Goal: Task Accomplishment & Management: Use online tool/utility

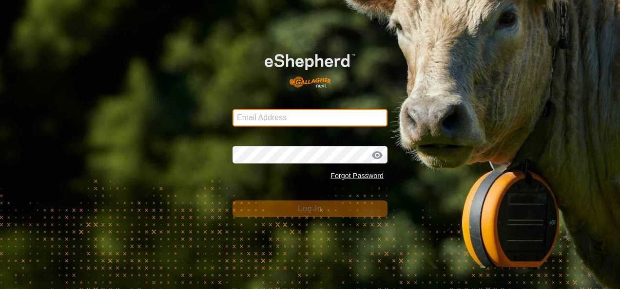
type input "[EMAIL_ADDRESS][DOMAIN_NAME]"
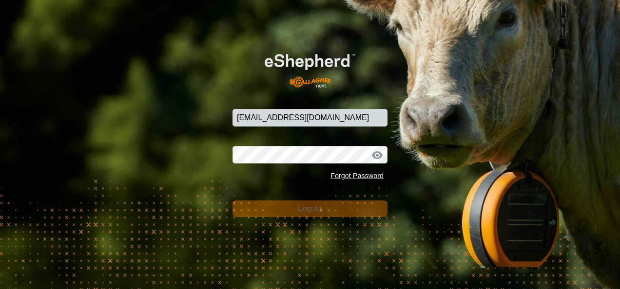
click at [293, 229] on div "Email Address [EMAIL_ADDRESS][DOMAIN_NAME] Password Forgot Password Log In" at bounding box center [310, 144] width 620 height 289
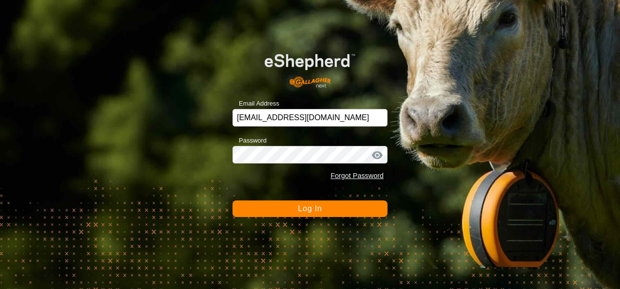
click at [300, 213] on span "Log In" at bounding box center [310, 209] width 24 height 8
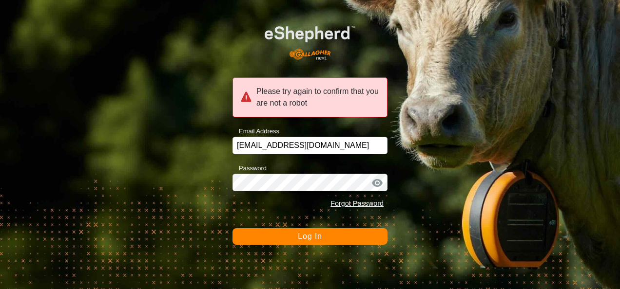
click at [318, 231] on button "Log In" at bounding box center [309, 237] width 155 height 17
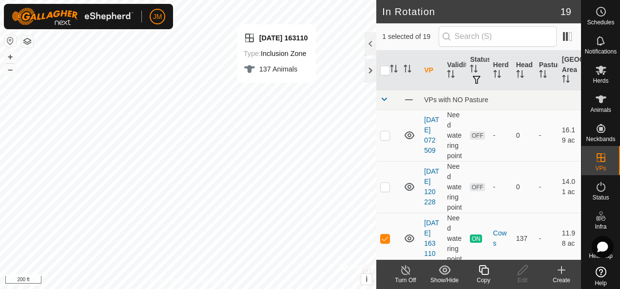
checkbox input "true"
checkbox input "false"
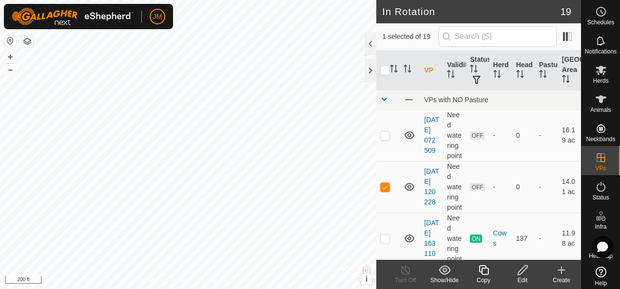
click at [524, 270] on icon at bounding box center [523, 271] width 10 height 10
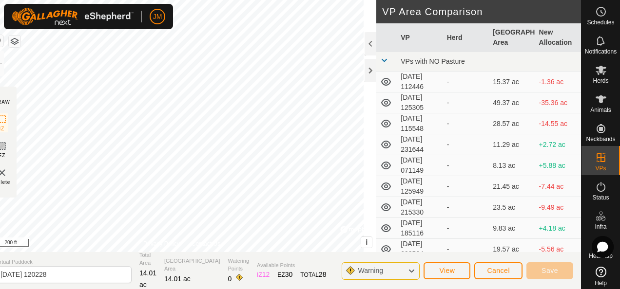
click at [287, 253] on div "DRAW IZ EZ Delete Privacy Policy Contact Us + – ⇧ i © Mapbox , © OpenStreetMap …" at bounding box center [284, 144] width 594 height 289
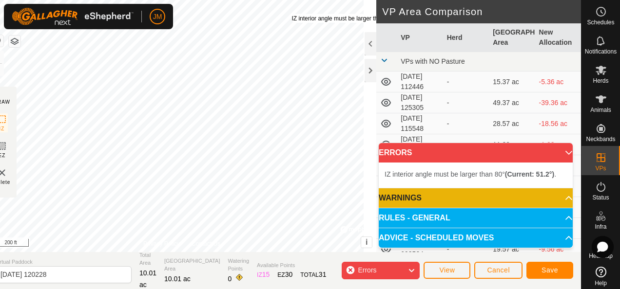
click at [304, 14] on div "IZ interior angle must be larger than 80° (Current: 51.2°) ." at bounding box center [364, 18] width 147 height 9
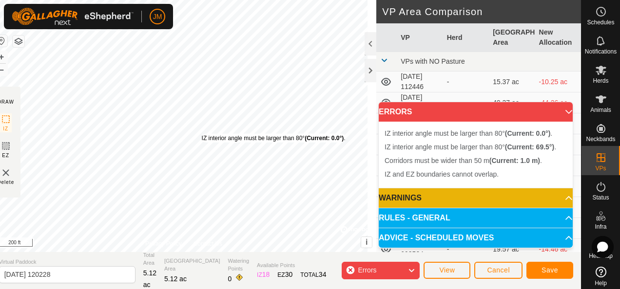
click at [211, 134] on div "IZ interior angle must be larger than 80° (Current: 0.0°) ." at bounding box center [274, 138] width 144 height 9
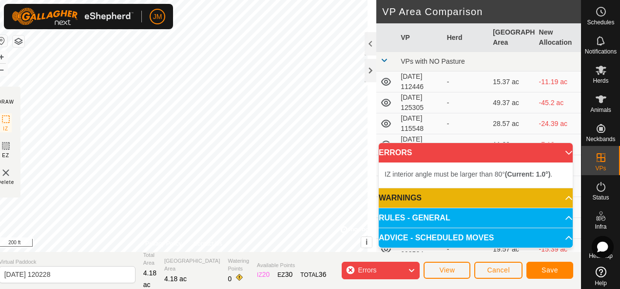
click at [305, 94] on div "IZ interior angle must be larger than 80° (Current: 1.0°) . + – ⇧ i © Mapbox , …" at bounding box center [183, 126] width 385 height 252
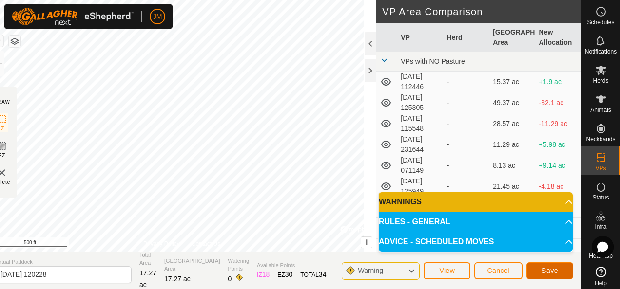
click at [553, 270] on span "Save" at bounding box center [549, 271] width 17 height 8
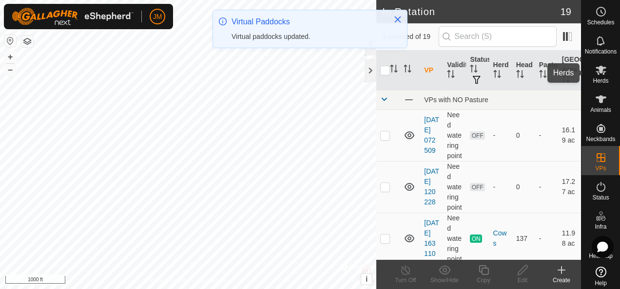
click at [596, 71] on icon at bounding box center [601, 70] width 11 height 9
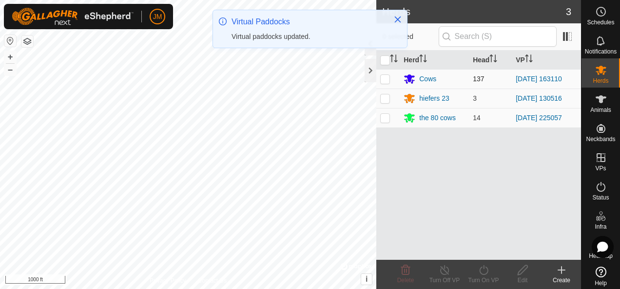
click at [383, 78] on p-checkbox at bounding box center [385, 79] width 10 height 8
checkbox input "true"
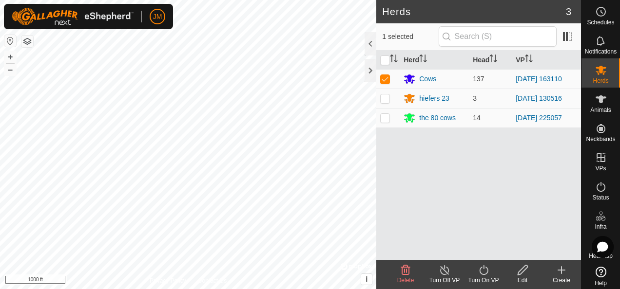
click at [488, 271] on icon at bounding box center [484, 271] width 12 height 12
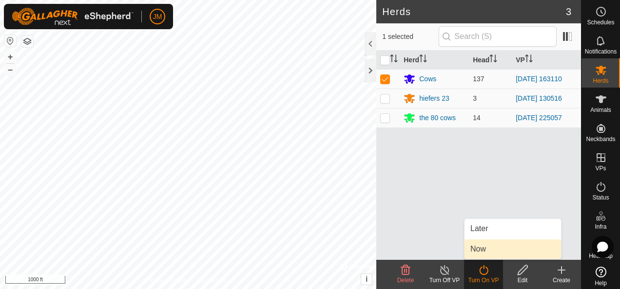
click at [490, 255] on link "Now" at bounding box center [512, 249] width 96 height 19
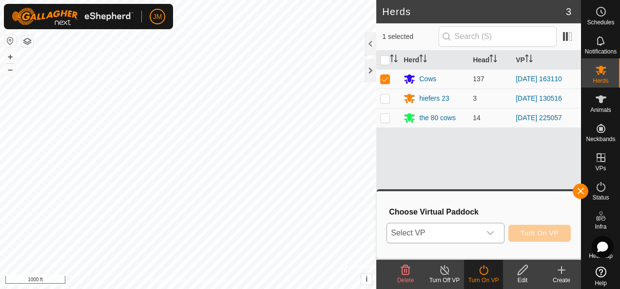
click at [494, 227] on div "dropdown trigger" at bounding box center [490, 233] width 19 height 19
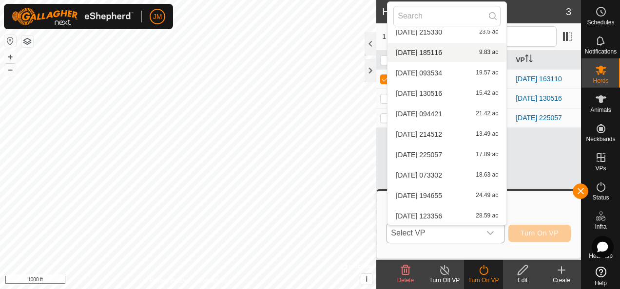
scroll to position [215, 0]
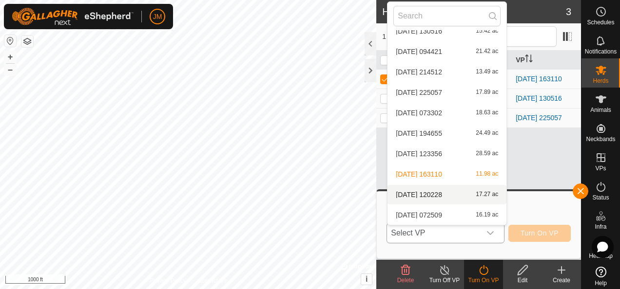
click at [432, 195] on li "[DATE] [DATE] 17.27 ac" at bounding box center [446, 194] width 119 height 19
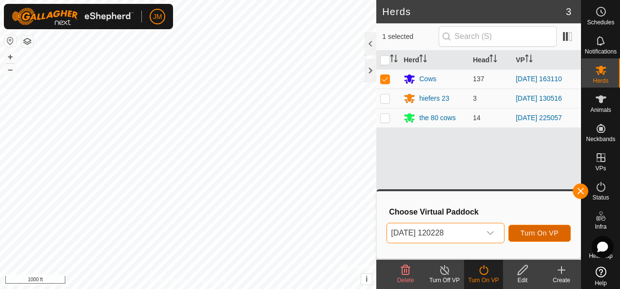
click at [527, 230] on span "Turn On VP" at bounding box center [539, 234] width 38 height 8
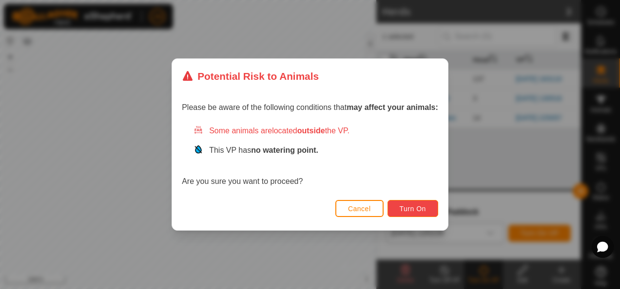
click at [411, 212] on span "Turn On" at bounding box center [413, 209] width 26 height 8
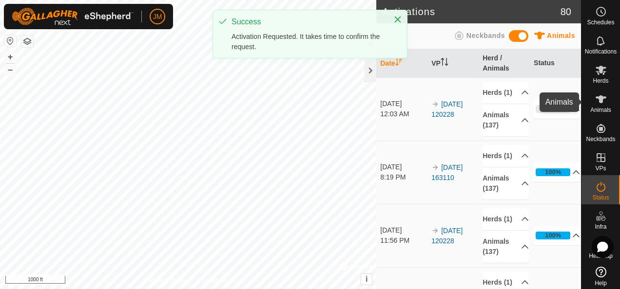
click at [595, 104] on icon at bounding box center [601, 100] width 12 height 12
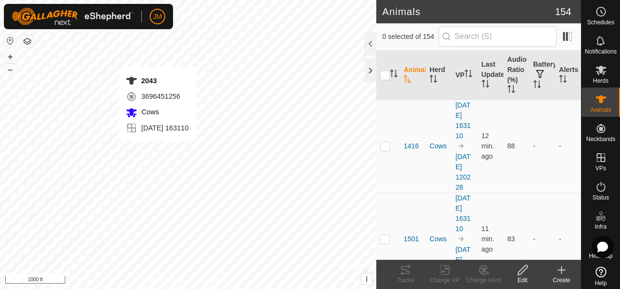
checkbox input "true"
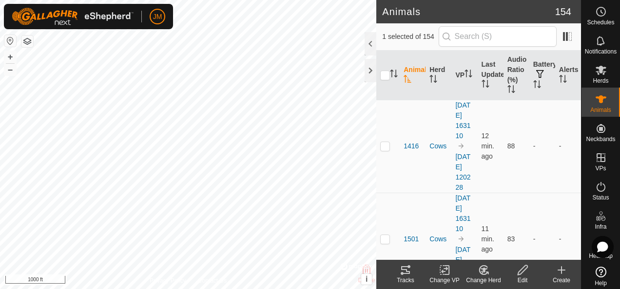
click at [411, 270] on tracks-svg-icon at bounding box center [405, 271] width 39 height 12
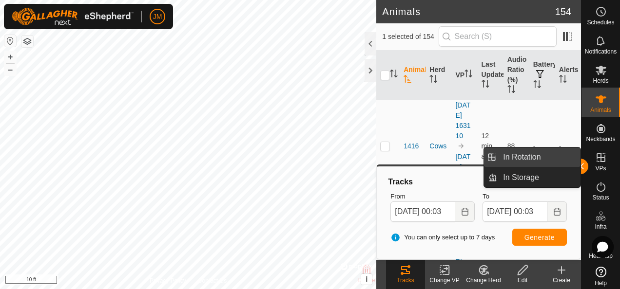
click at [580, 164] on link "In Rotation" at bounding box center [538, 157] width 83 height 19
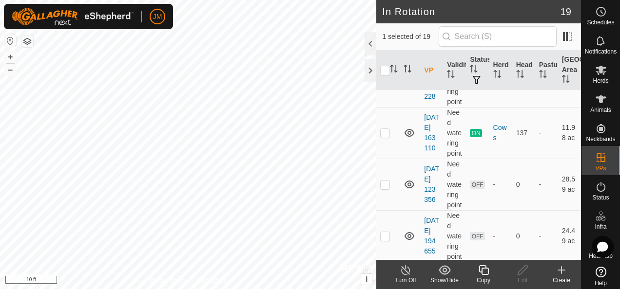
scroll to position [341, 0]
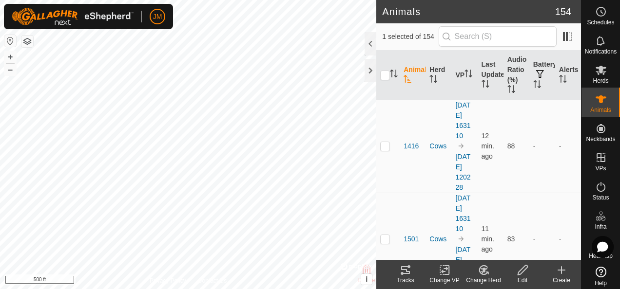
click at [408, 271] on icon at bounding box center [405, 271] width 9 height 8
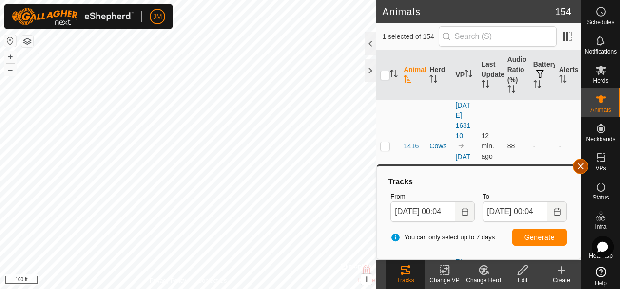
click at [581, 163] on button "button" at bounding box center [581, 167] width 16 height 16
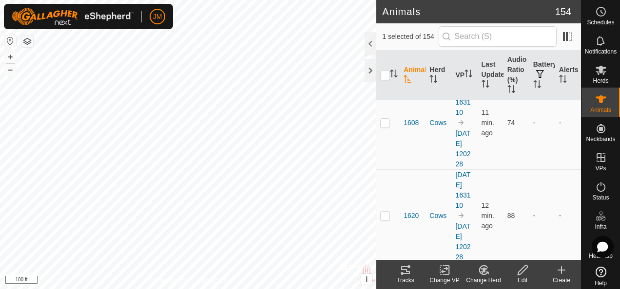
scroll to position [1608, 0]
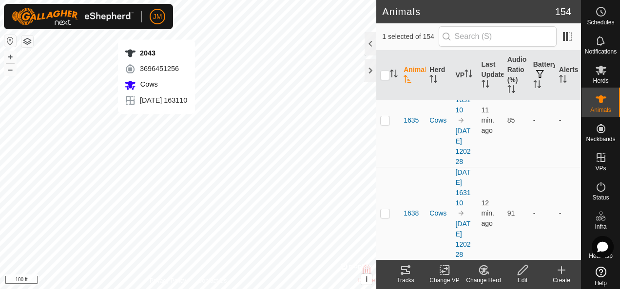
checkbox input "false"
checkbox input "true"
click at [388, 76] on input "checkbox" at bounding box center [385, 76] width 10 height 10
checkbox input "true"
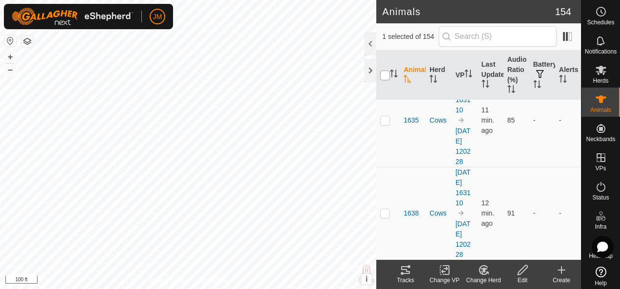
checkbox input "true"
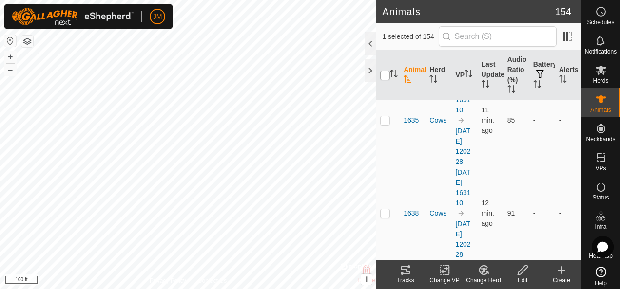
checkbox input "true"
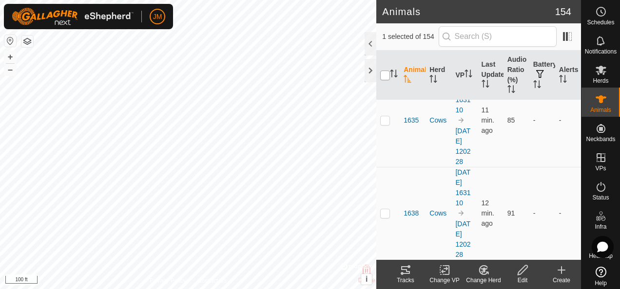
checkbox input "true"
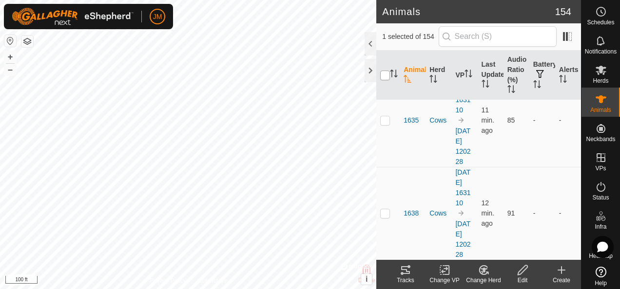
checkbox input "true"
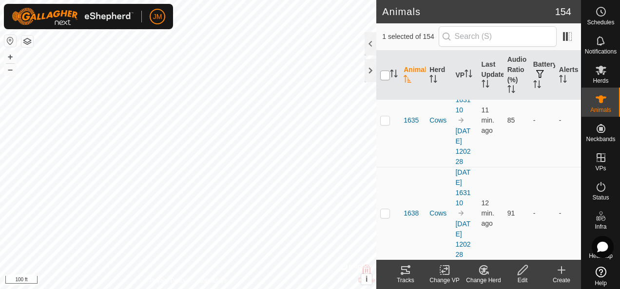
checkbox input "true"
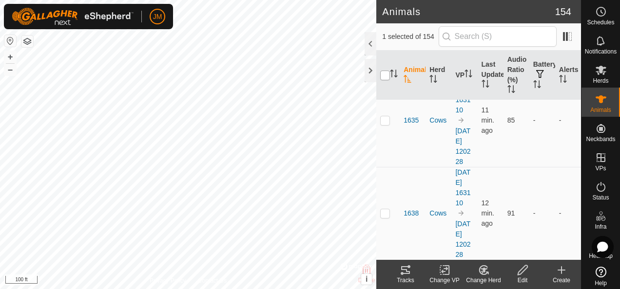
checkbox input "true"
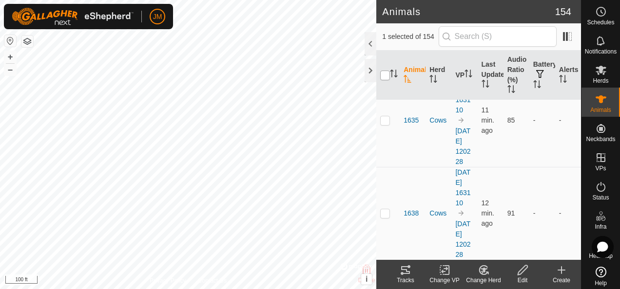
checkbox input "true"
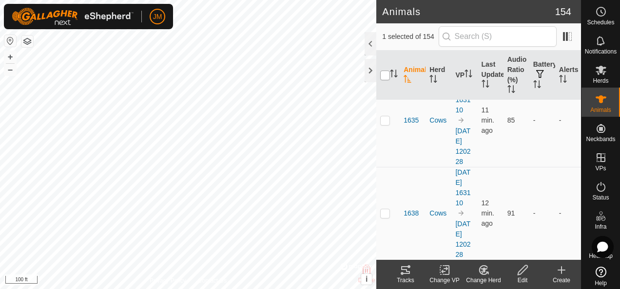
checkbox input "true"
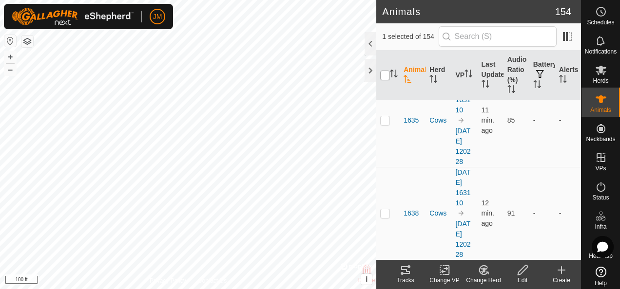
checkbox input "true"
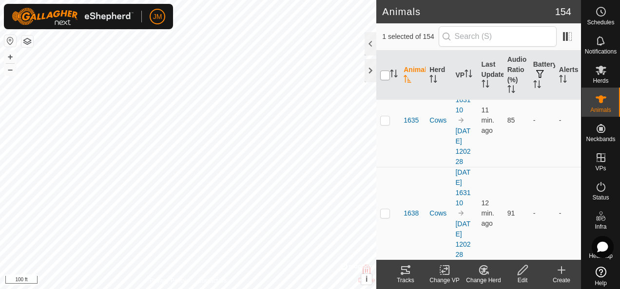
checkbox input "true"
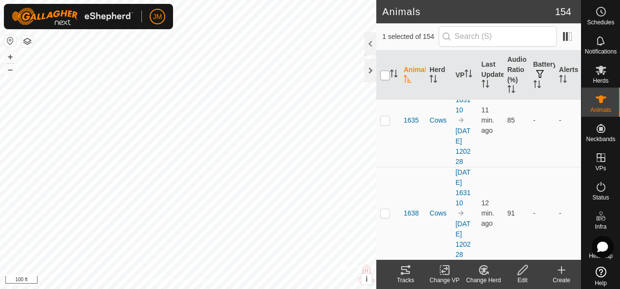
checkbox input "true"
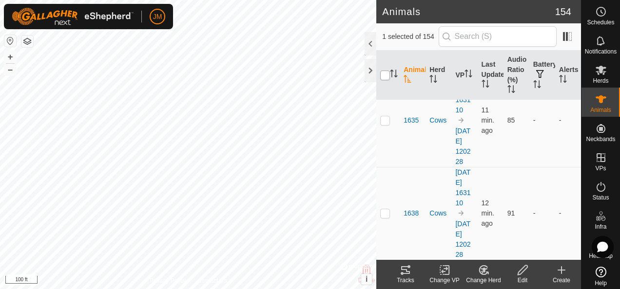
checkbox input "true"
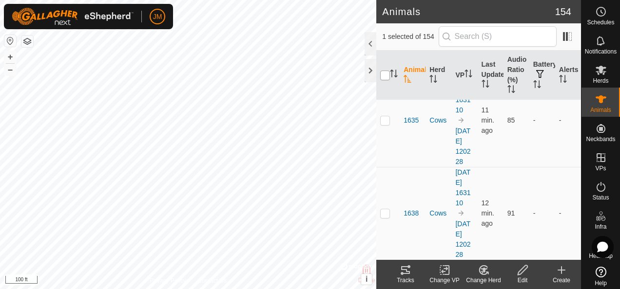
checkbox input "true"
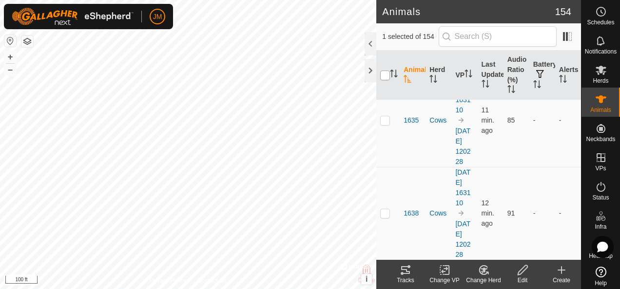
checkbox input "true"
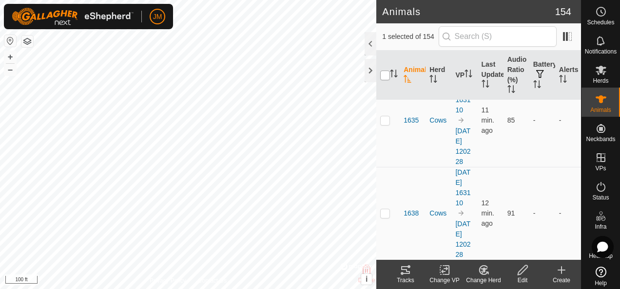
checkbox input "true"
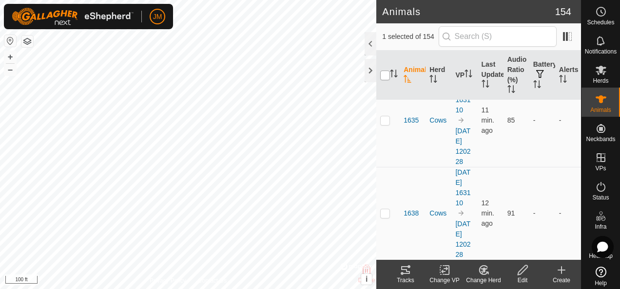
checkbox input "true"
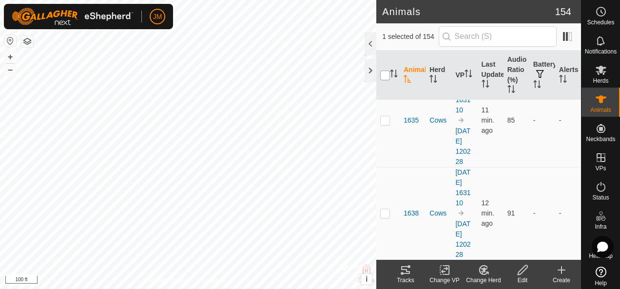
checkbox input "true"
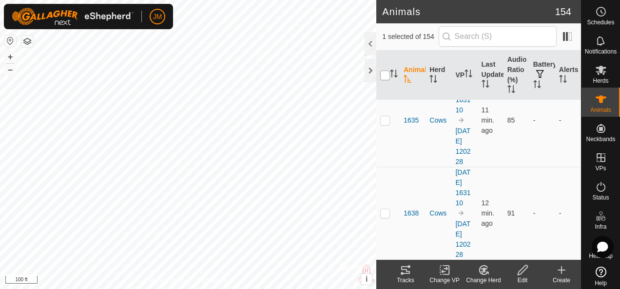
checkbox input "true"
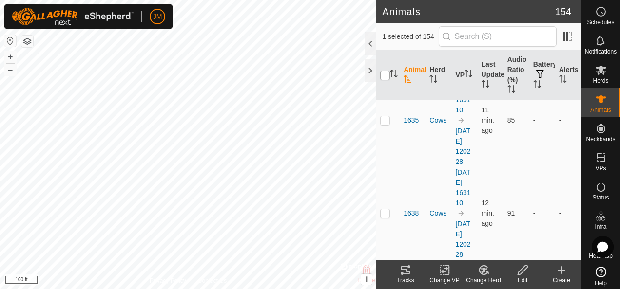
checkbox input "true"
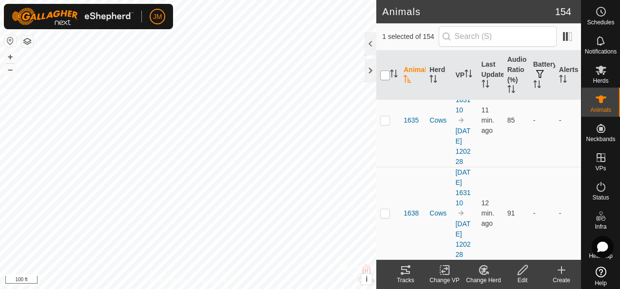
checkbox input "true"
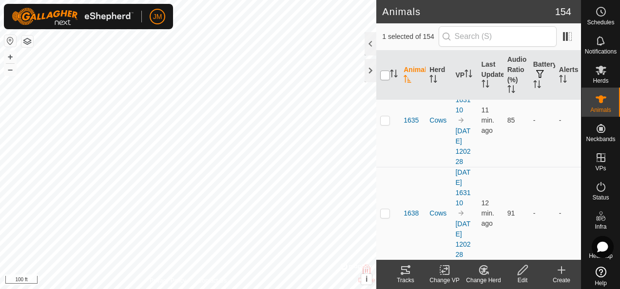
checkbox input "true"
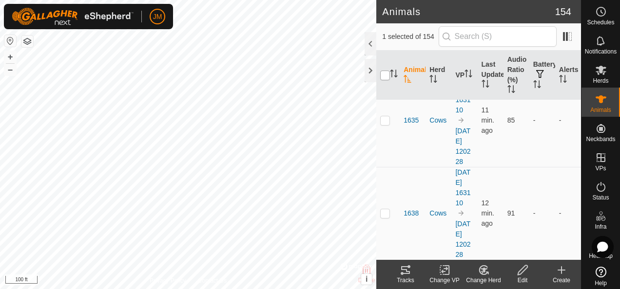
checkbox input "true"
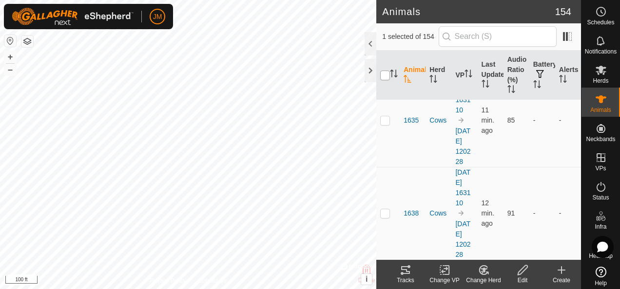
checkbox input "true"
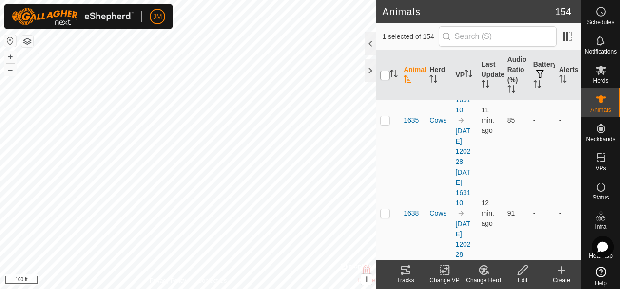
checkbox input "true"
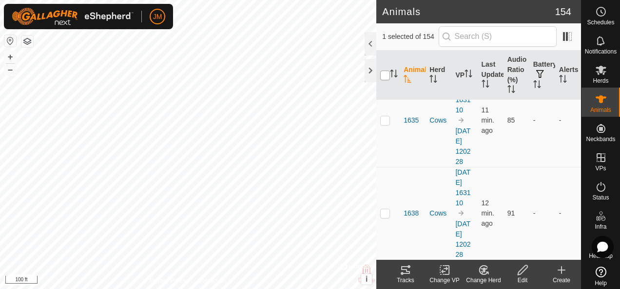
checkbox input "true"
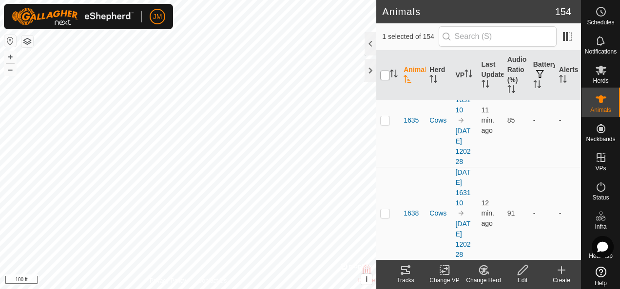
checkbox input "true"
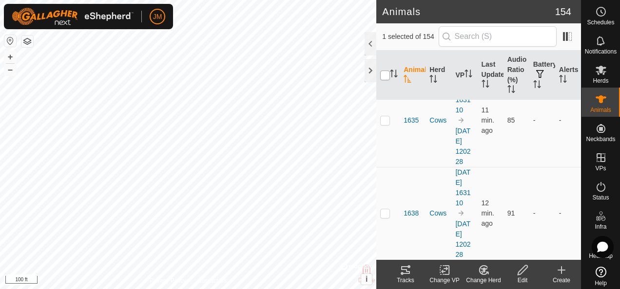
checkbox input "true"
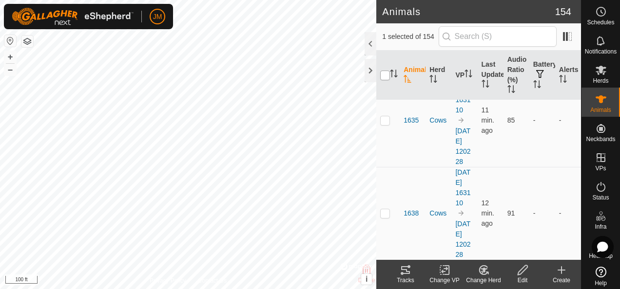
checkbox input "true"
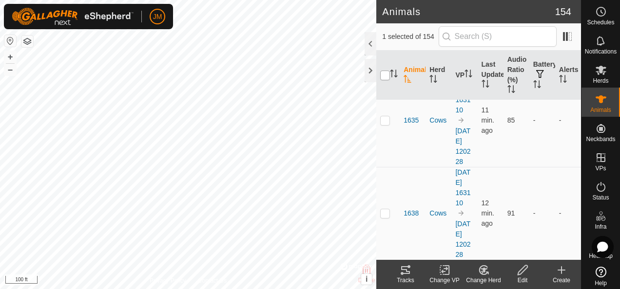
checkbox input "true"
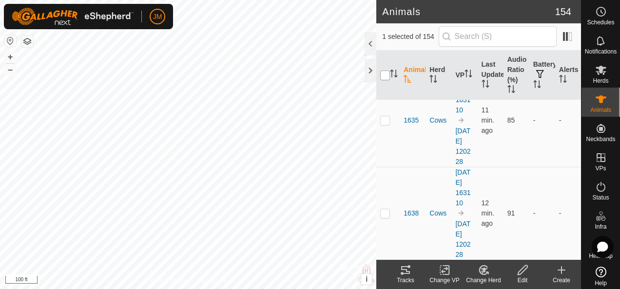
checkbox input "true"
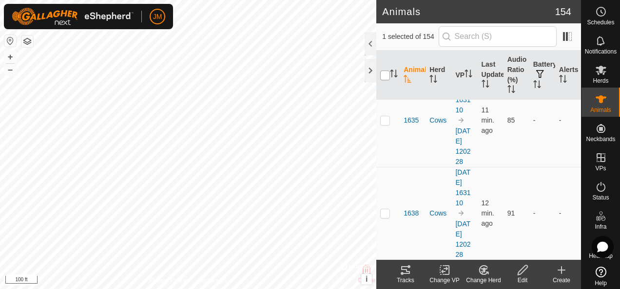
checkbox input "true"
click at [388, 76] on input "checkbox" at bounding box center [385, 76] width 10 height 10
checkbox input "false"
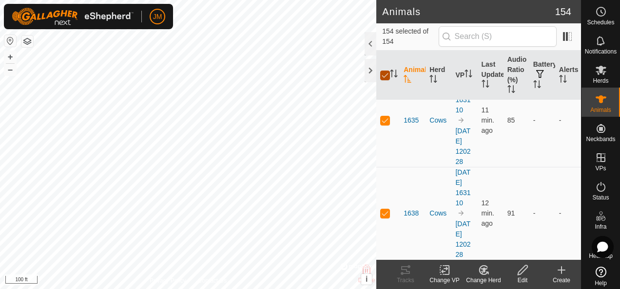
checkbox input "false"
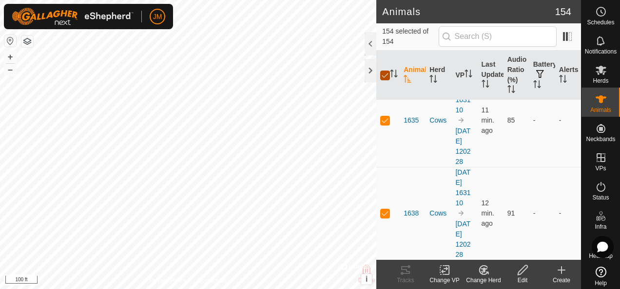
checkbox input "false"
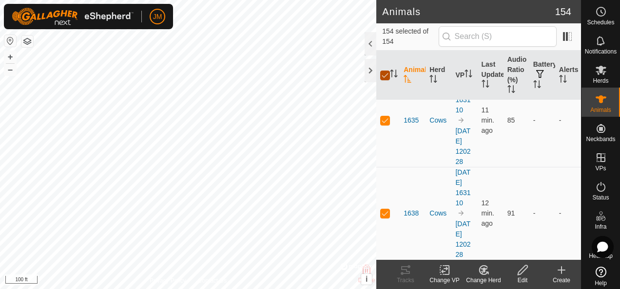
checkbox input "false"
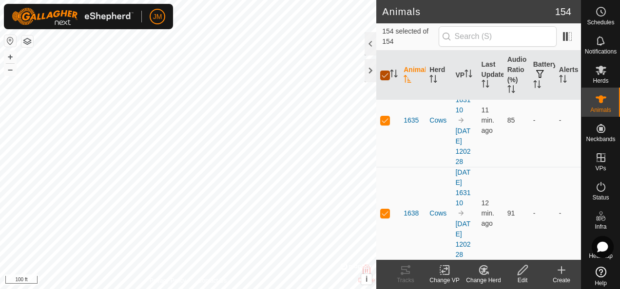
checkbox input "false"
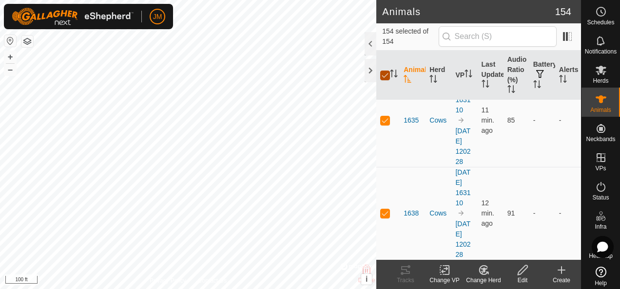
checkbox input "false"
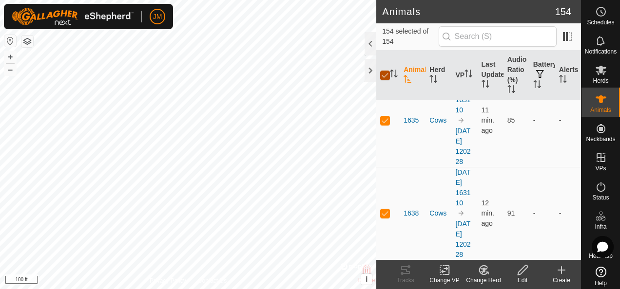
checkbox input "false"
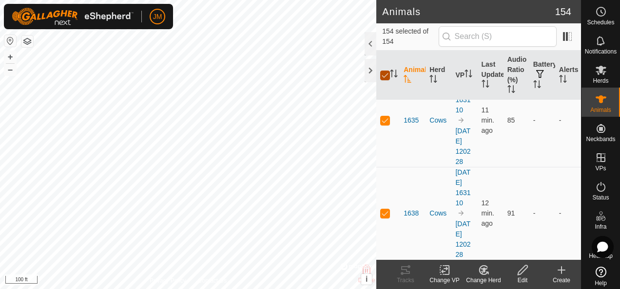
checkbox input "false"
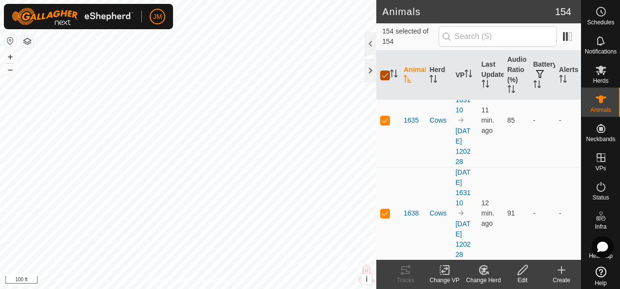
checkbox input "false"
click at [396, 73] on icon "Activate to sort" at bounding box center [394, 74] width 8 height 8
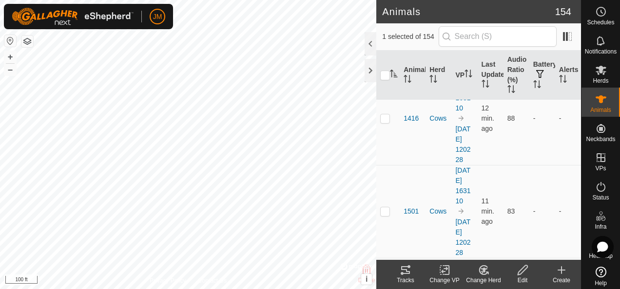
scroll to position [0, 0]
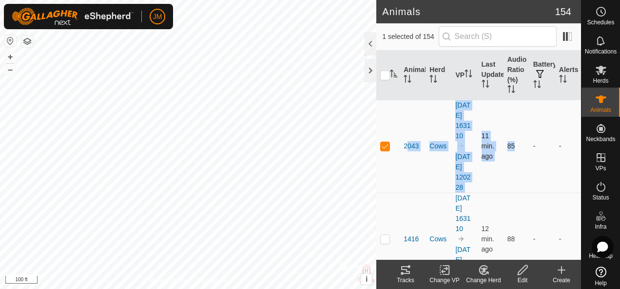
drag, startPoint x: 505, startPoint y: 170, endPoint x: 383, endPoint y: 166, distance: 122.4
click at [383, 166] on tr "2043 Cows [DATE] 163110 [DATE] 120228 11 min. ago 85 - -" at bounding box center [478, 146] width 205 height 93
click at [437, 181] on td "Cows" at bounding box center [438, 146] width 26 height 93
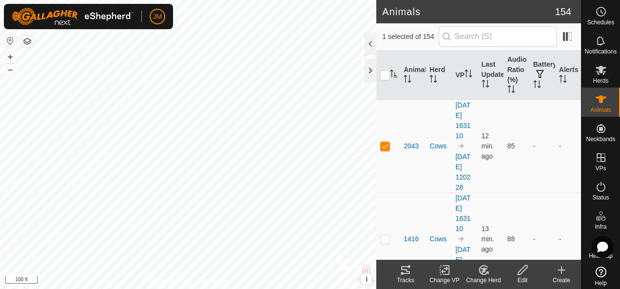
click at [411, 268] on icon at bounding box center [406, 271] width 12 height 12
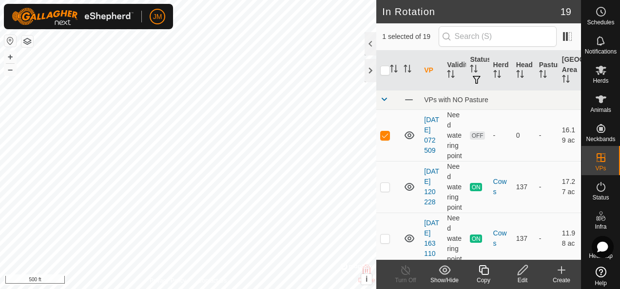
click at [522, 270] on icon at bounding box center [523, 271] width 12 height 12
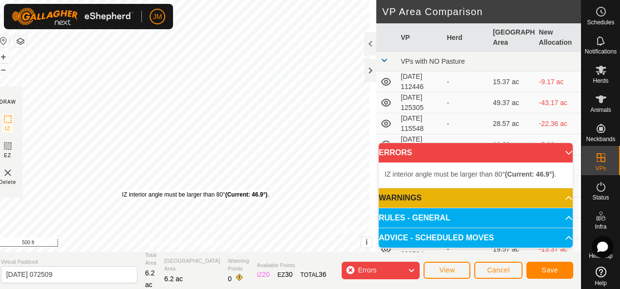
click at [127, 191] on div "IZ interior angle must be larger than 80° (Current: 46.9°) ." at bounding box center [195, 195] width 147 height 9
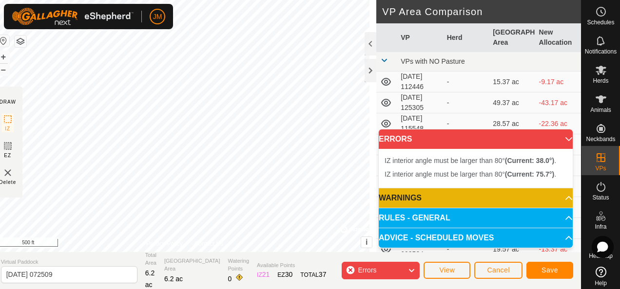
click at [154, 212] on div "IZ interior angle must be larger than 80° (Current: 38.0°) . + – ⇧ i © Mapbox ,…" at bounding box center [185, 126] width 384 height 252
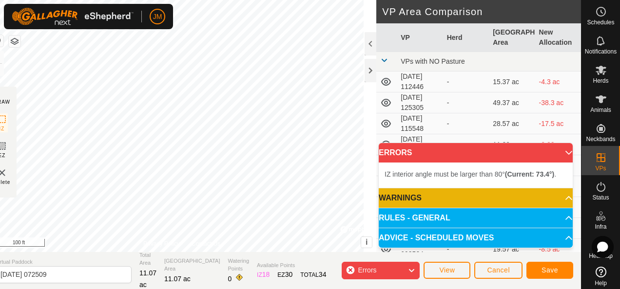
drag, startPoint x: 127, startPoint y: 190, endPoint x: 267, endPoint y: 252, distance: 153.6
click at [267, 252] on div "DRAW IZ EZ Delete Privacy Policy Contact Us IZ interior angle must be larger th…" at bounding box center [284, 144] width 594 height 289
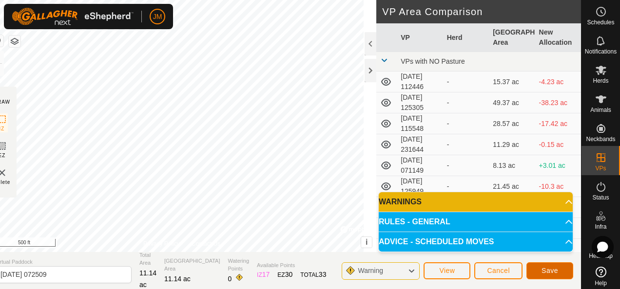
click at [544, 267] on span "Save" at bounding box center [549, 271] width 17 height 8
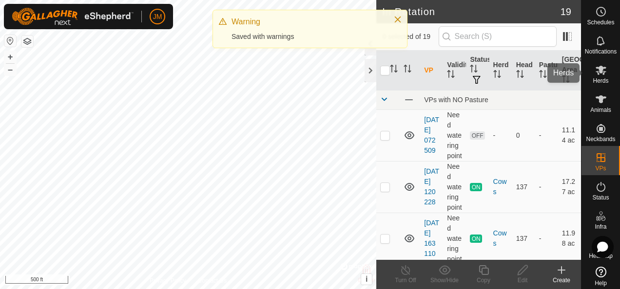
click at [599, 72] on icon at bounding box center [601, 70] width 11 height 9
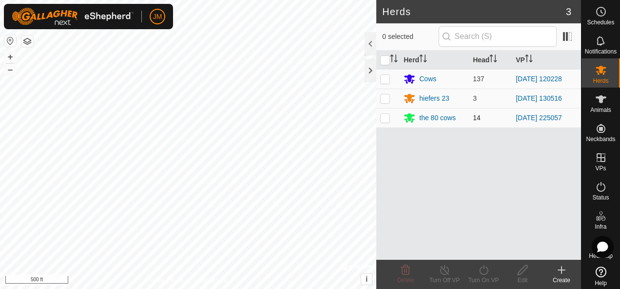
click at [388, 120] on p-checkbox at bounding box center [385, 118] width 10 height 8
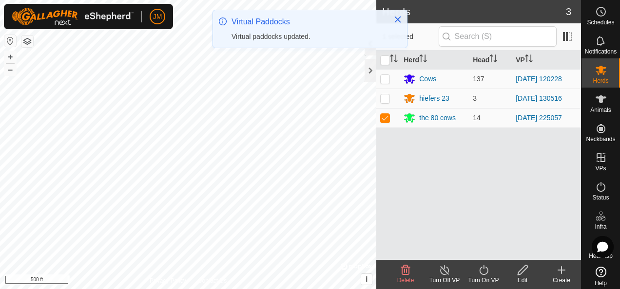
click at [481, 273] on icon at bounding box center [483, 271] width 9 height 10
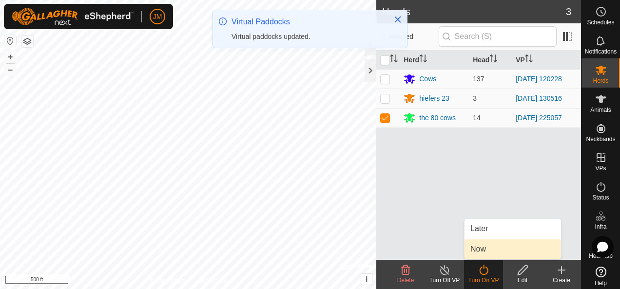
click at [485, 255] on link "Now" at bounding box center [512, 249] width 96 height 19
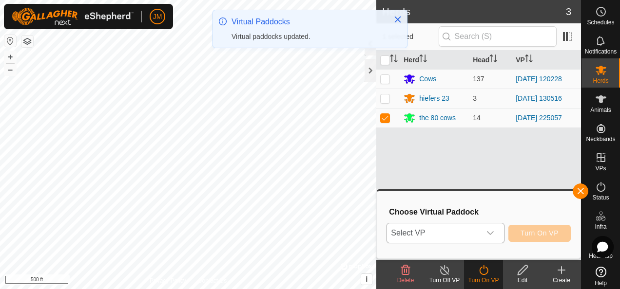
click at [503, 230] on p-select "Select VP" at bounding box center [444, 233] width 117 height 20
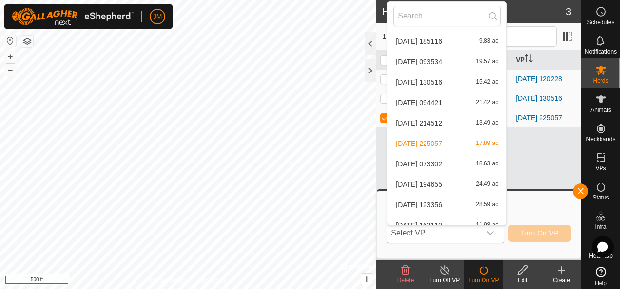
scroll to position [215, 0]
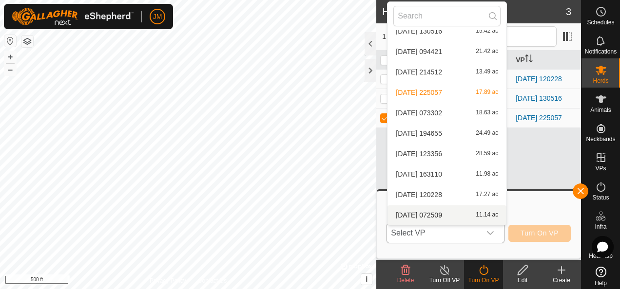
click at [427, 215] on li "[DATE] 072509 11.14 ac" at bounding box center [446, 215] width 119 height 19
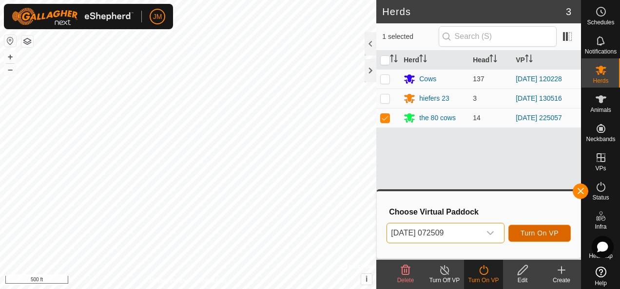
click at [540, 229] on button "Turn On VP" at bounding box center [539, 233] width 62 height 17
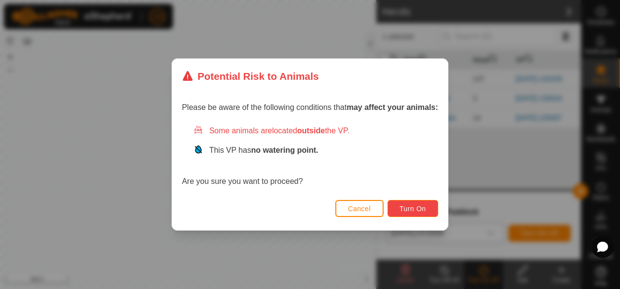
click at [427, 209] on button "Turn On" at bounding box center [412, 208] width 51 height 17
